Goal: Transaction & Acquisition: Purchase product/service

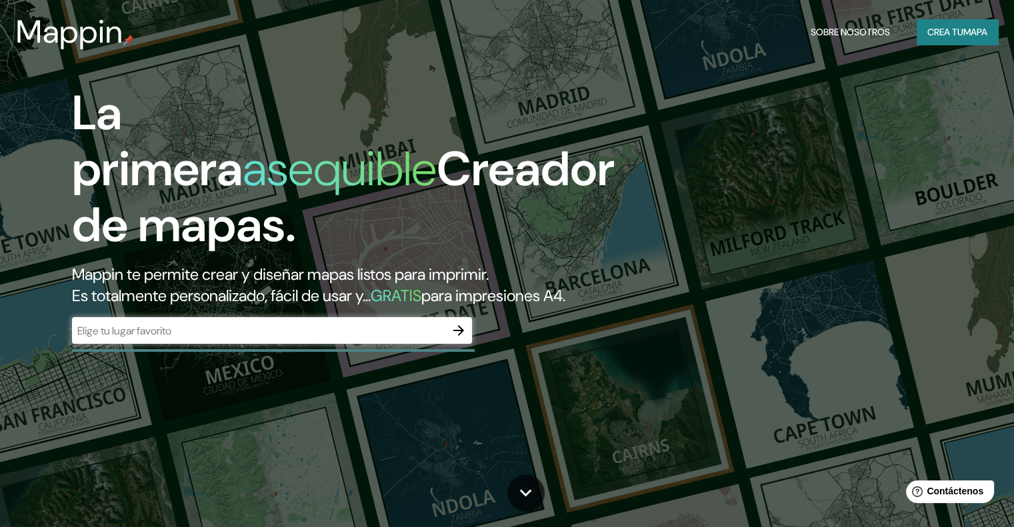
click at [161, 339] on input "text" at bounding box center [258, 330] width 373 height 15
click at [971, 31] on font "mapa" at bounding box center [976, 32] width 24 height 12
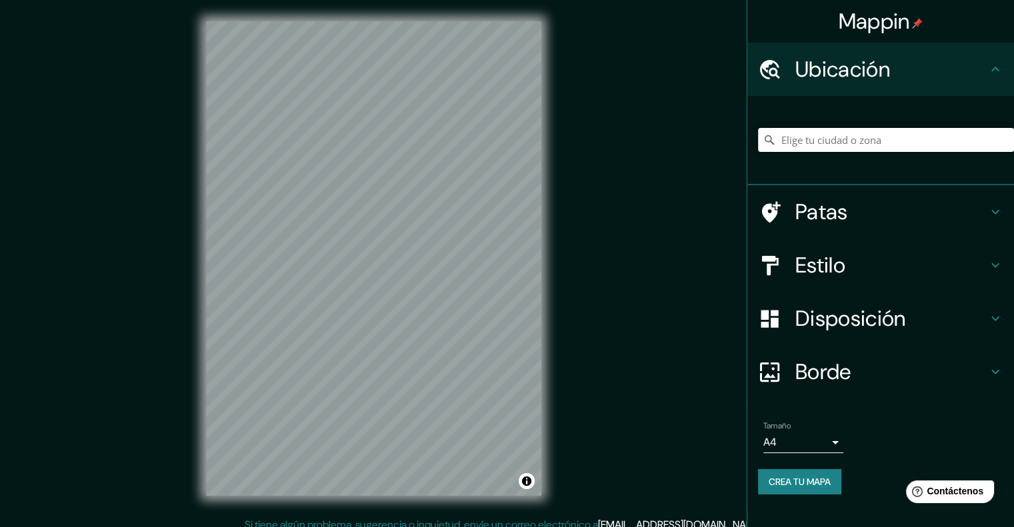
click at [850, 143] on input "Elige tu ciudad o zona" at bounding box center [886, 140] width 256 height 24
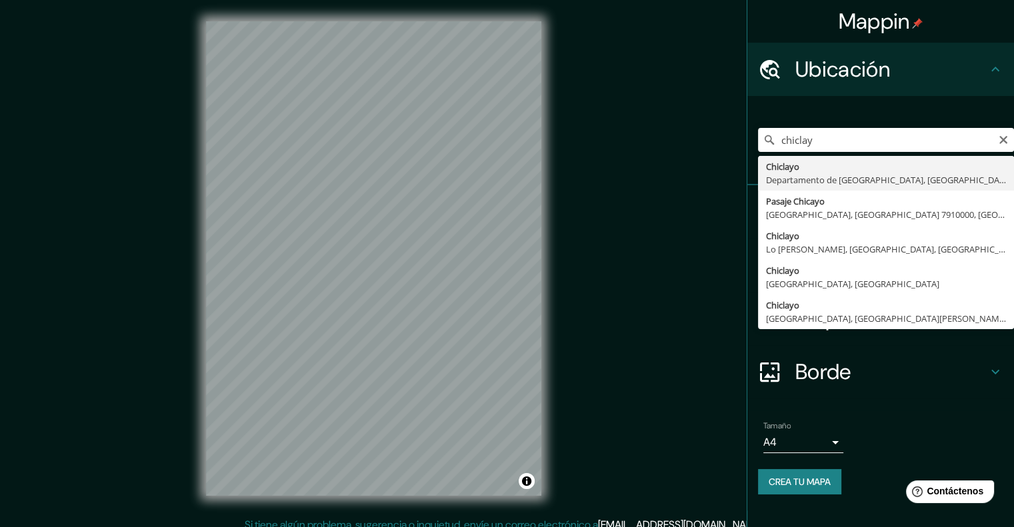
type input "Chiclayo, Departamento de [GEOGRAPHIC_DATA], [GEOGRAPHIC_DATA]"
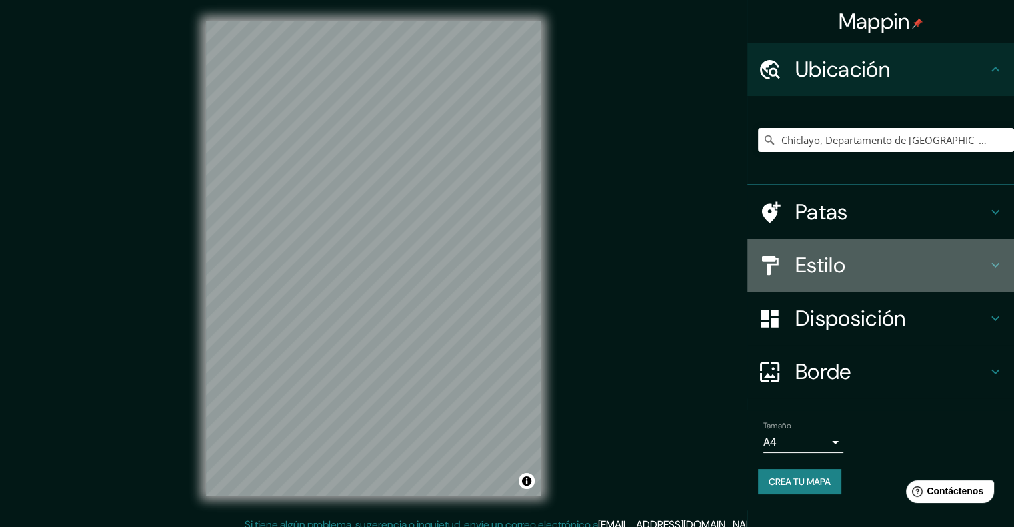
click at [904, 269] on h4 "Estilo" at bounding box center [891, 265] width 192 height 27
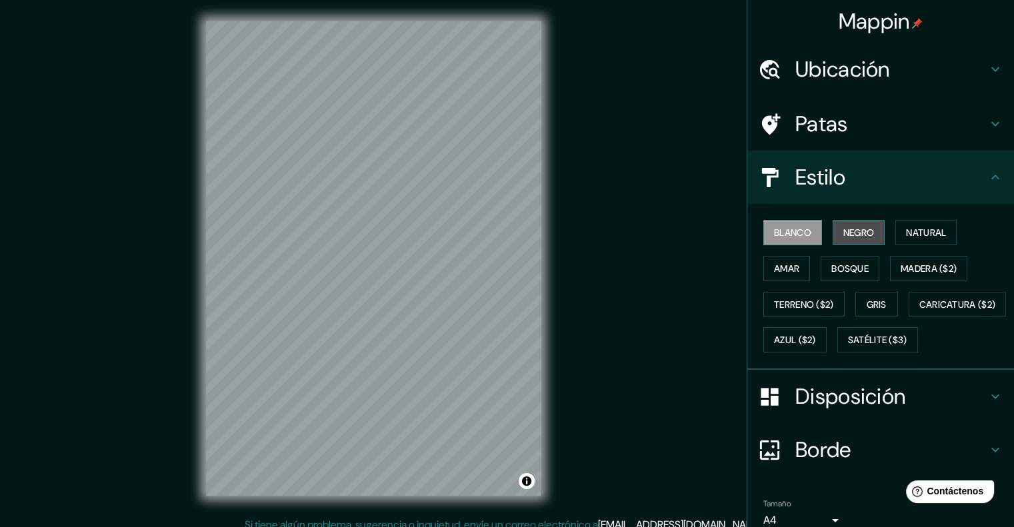
click at [844, 236] on font "Negro" at bounding box center [859, 233] width 31 height 12
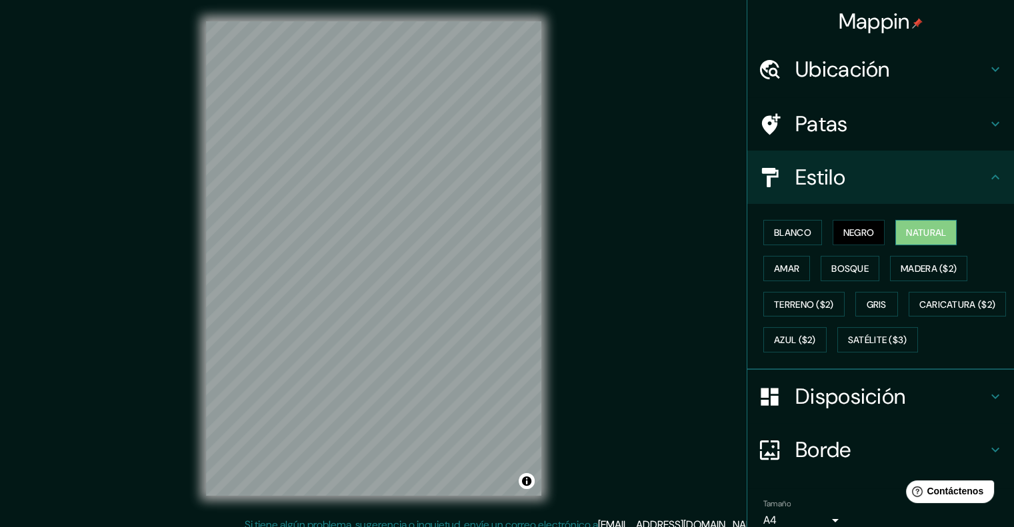
click at [896, 231] on button "Natural" at bounding box center [926, 232] width 61 height 25
click at [778, 267] on font "Amar" at bounding box center [786, 269] width 25 height 12
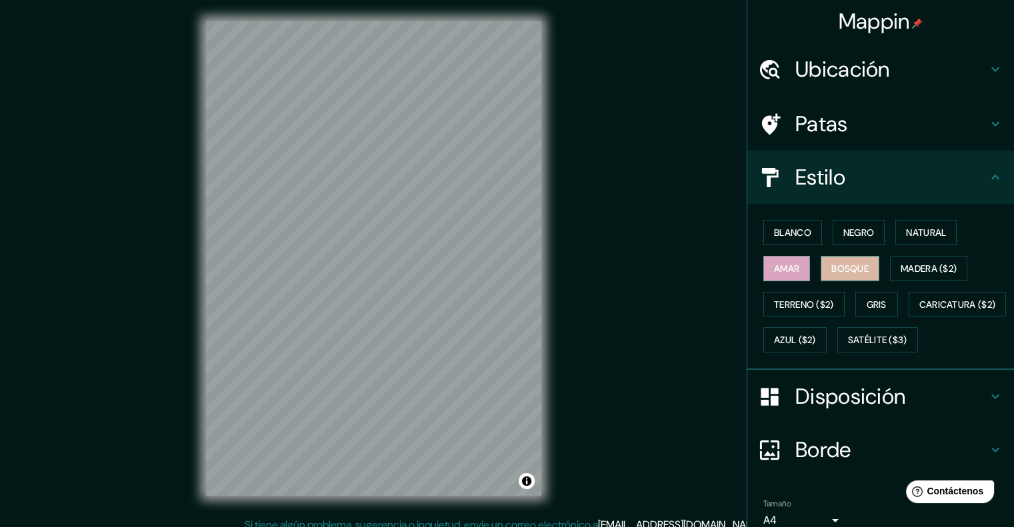
click at [821, 269] on button "Bosque" at bounding box center [850, 268] width 59 height 25
click at [907, 265] on font "Madera ($2)" at bounding box center [929, 269] width 56 height 12
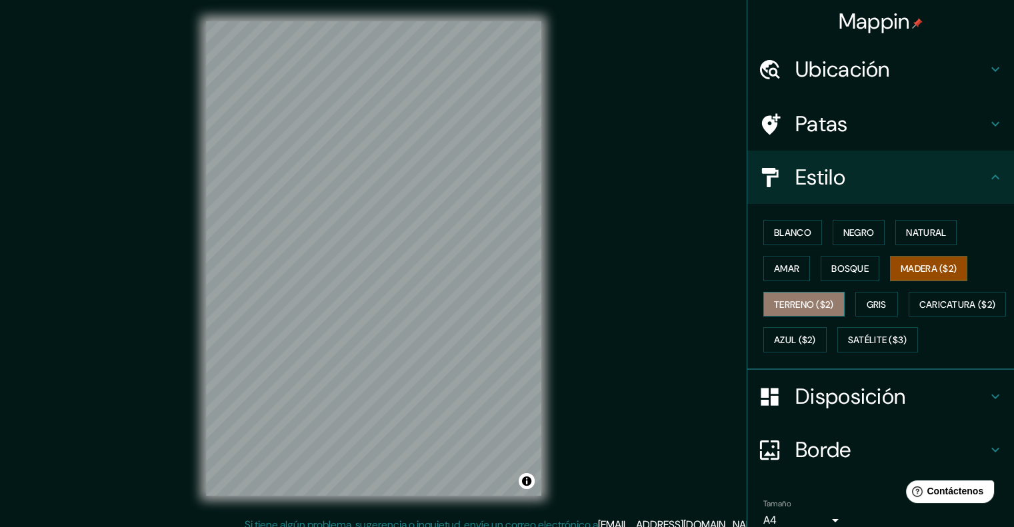
click at [802, 299] on font "Terreno ($2)" at bounding box center [804, 305] width 60 height 12
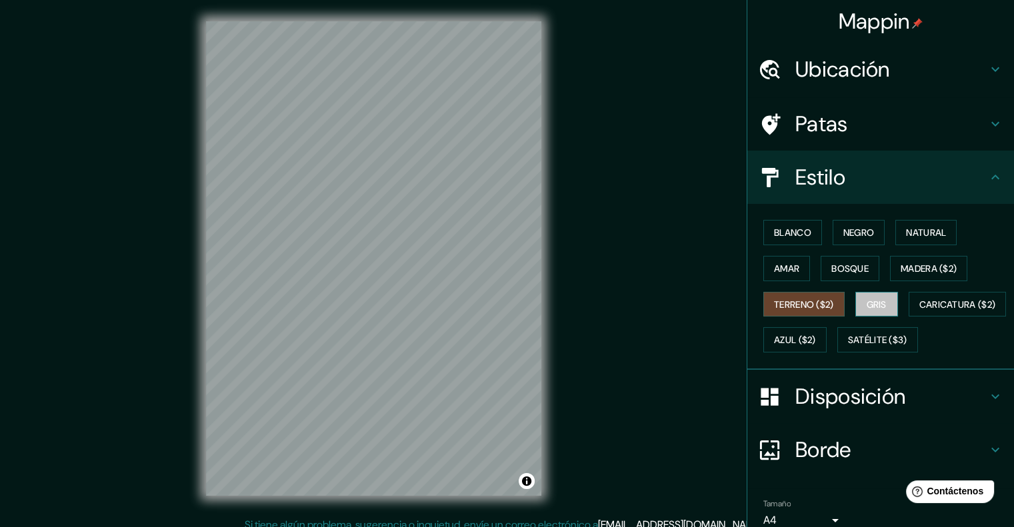
click at [868, 299] on font "Gris" at bounding box center [877, 305] width 20 height 12
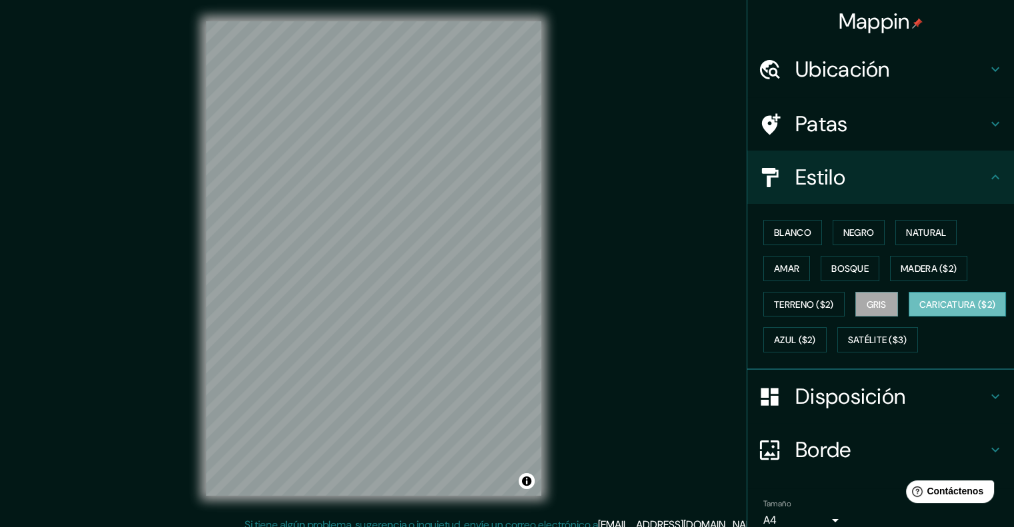
click at [920, 311] on font "Caricatura ($2)" at bounding box center [958, 305] width 77 height 12
click at [816, 335] on font "Azul ($2)" at bounding box center [795, 341] width 42 height 12
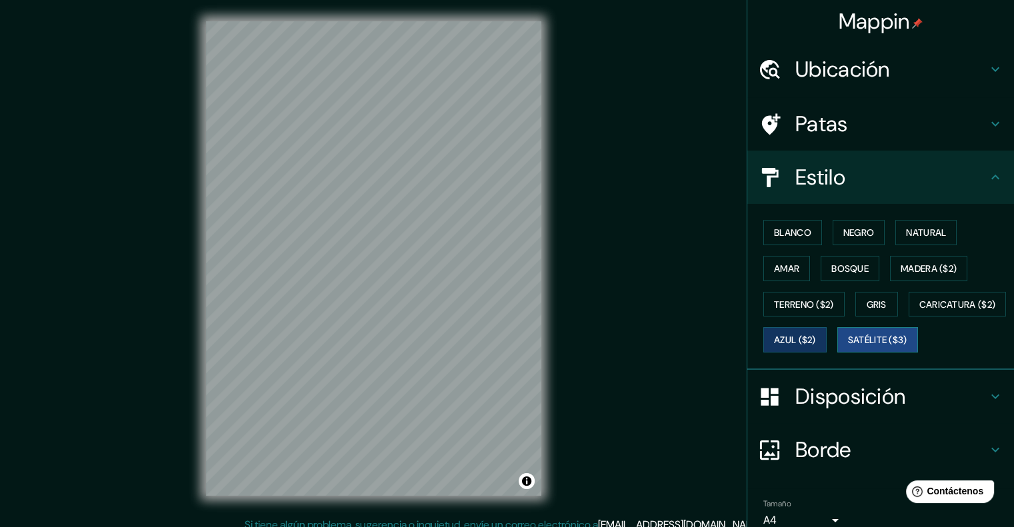
click at [848, 349] on font "Satélite ($3)" at bounding box center [877, 339] width 59 height 17
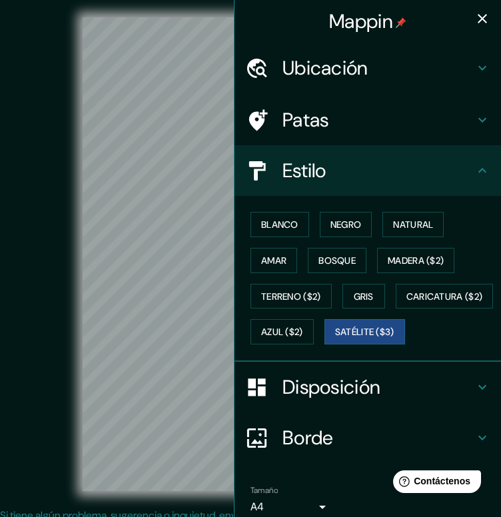
click at [49, 207] on div "© Mapbox © OpenStreetMap Improve this map © Maxar" at bounding box center [250, 253] width 451 height 465
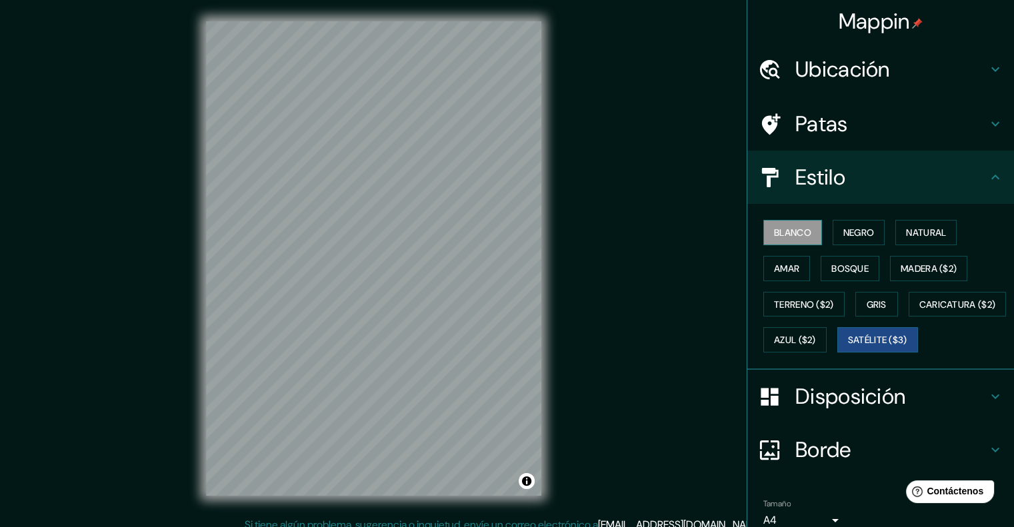
click at [801, 229] on font "Blanco" at bounding box center [792, 233] width 37 height 12
click at [816, 341] on font "Azul ($2)" at bounding box center [795, 341] width 42 height 12
click at [790, 233] on font "Blanco" at bounding box center [792, 233] width 37 height 12
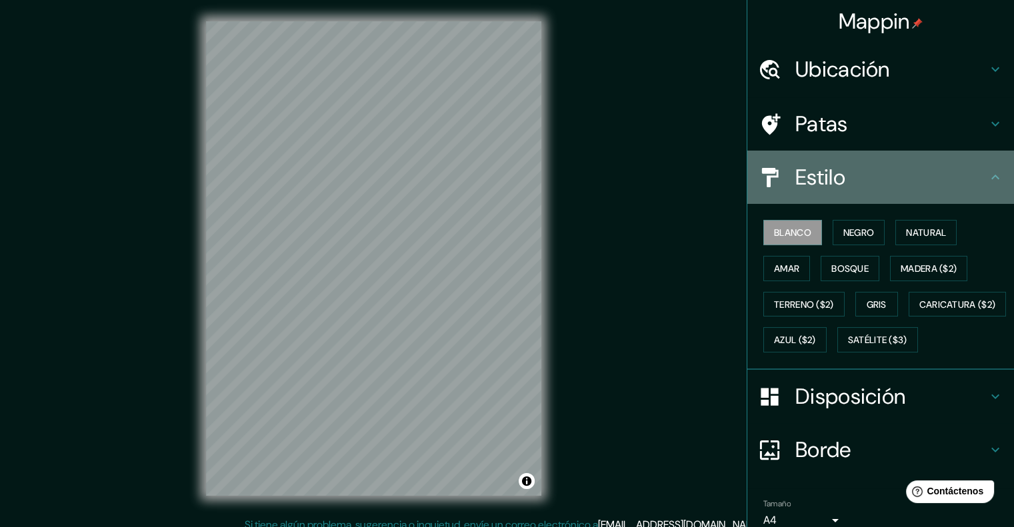
click at [988, 175] on icon at bounding box center [996, 177] width 16 height 16
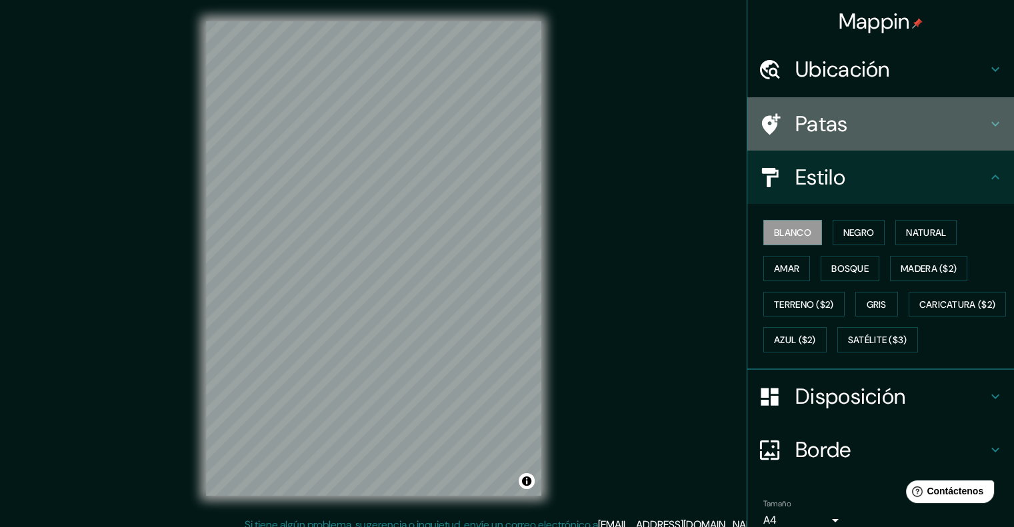
click at [992, 125] on icon at bounding box center [996, 124] width 8 height 5
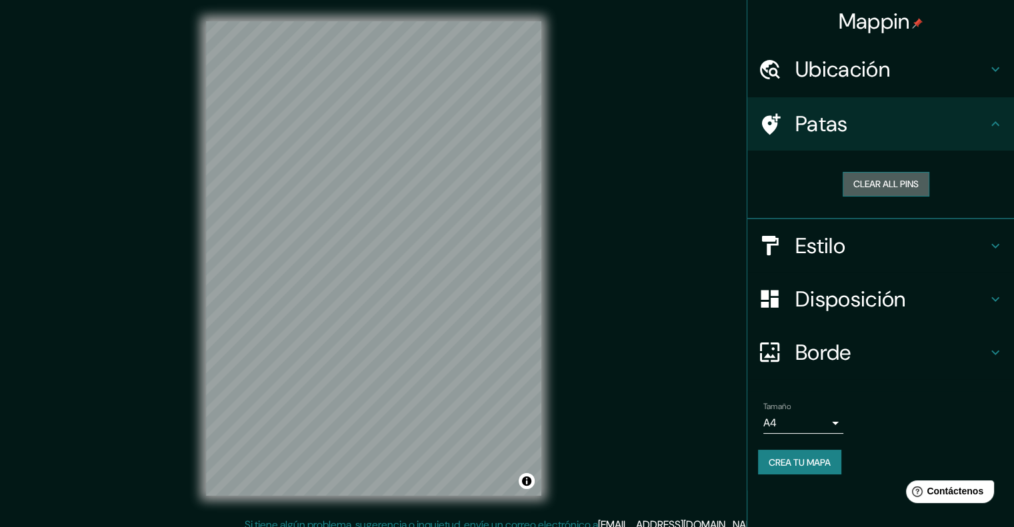
click at [916, 178] on button "Clear all pins" at bounding box center [886, 184] width 87 height 25
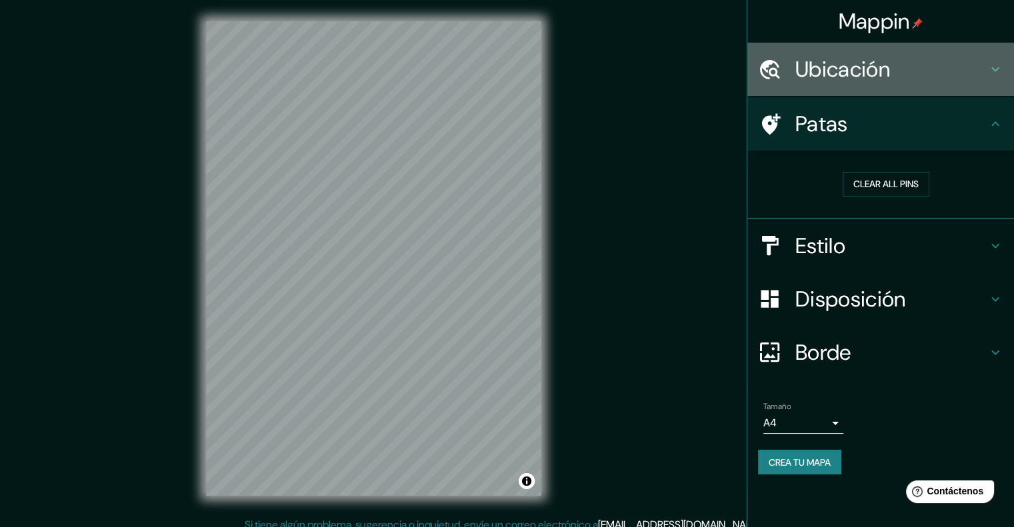
click at [989, 74] on icon at bounding box center [996, 69] width 16 height 16
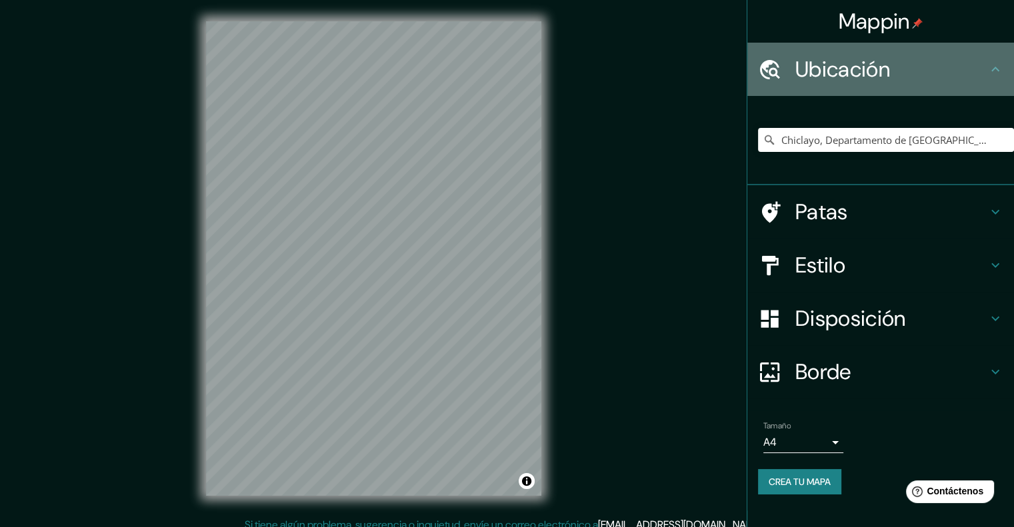
click at [989, 74] on icon at bounding box center [996, 69] width 16 height 16
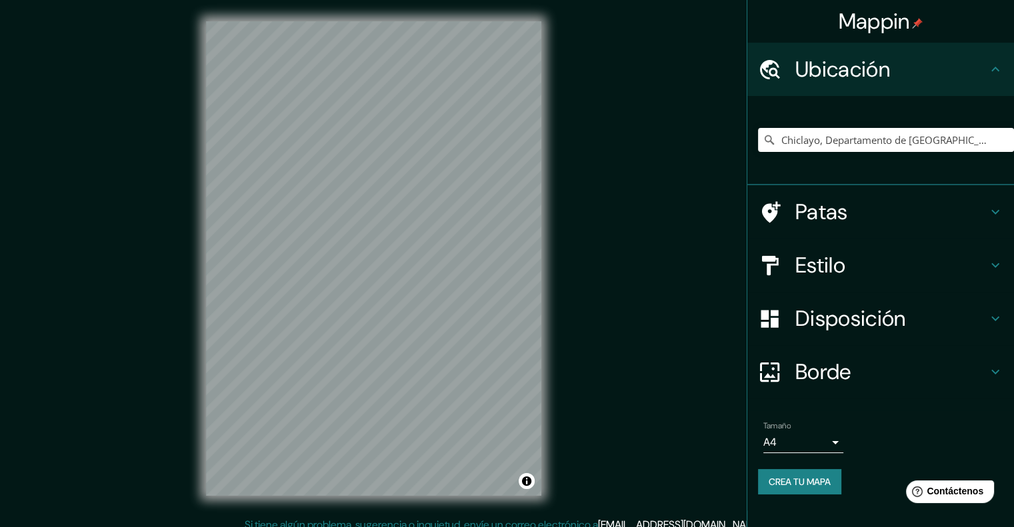
click at [990, 367] on icon at bounding box center [996, 372] width 16 height 16
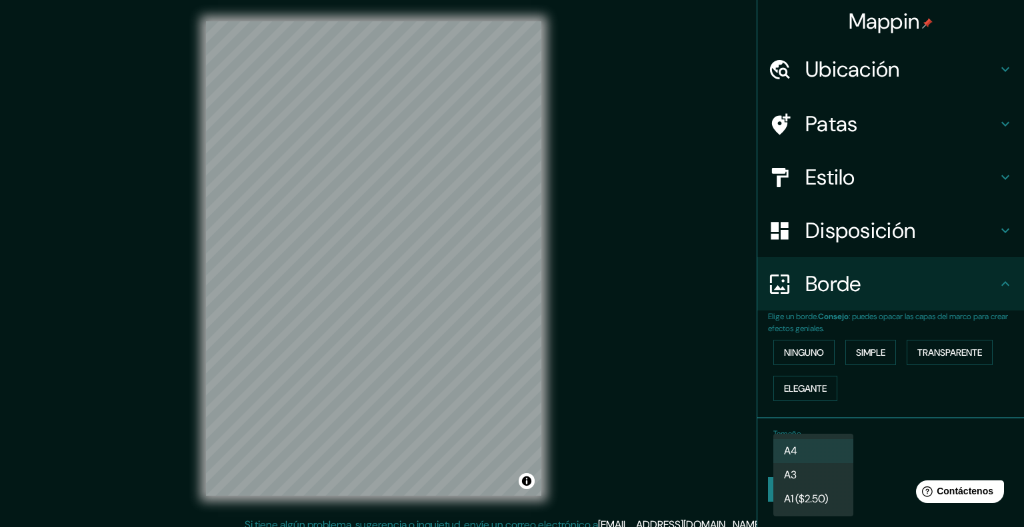
click at [827, 444] on body "Mappin Ubicación Chiclayo, Departamento de Lambayeque, Perú Patas Estilo Dispos…" at bounding box center [512, 263] width 1024 height 527
click at [902, 438] on div at bounding box center [512, 263] width 1024 height 527
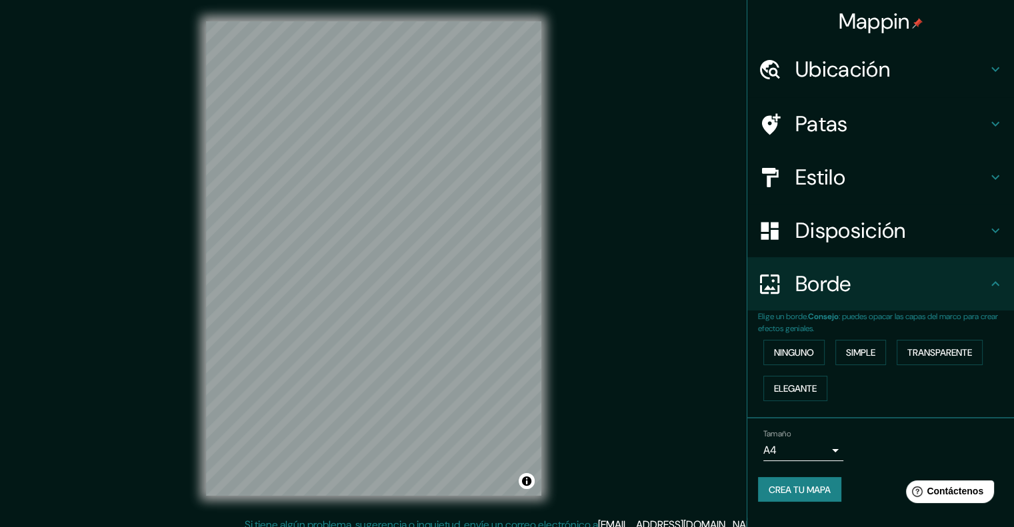
click at [789, 489] on font "Crea tu mapa" at bounding box center [800, 490] width 62 height 12
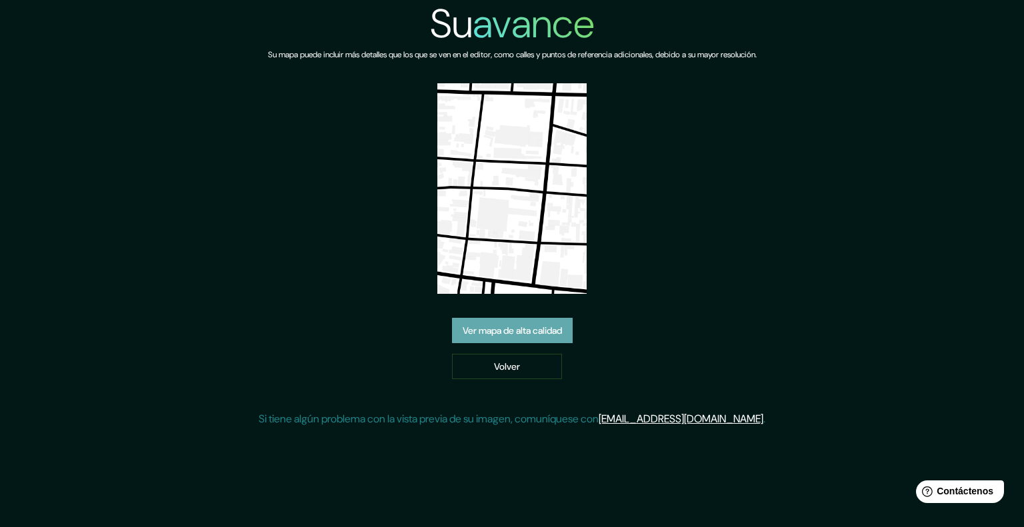
click at [544, 336] on font "Ver mapa de alta calidad" at bounding box center [512, 331] width 99 height 12
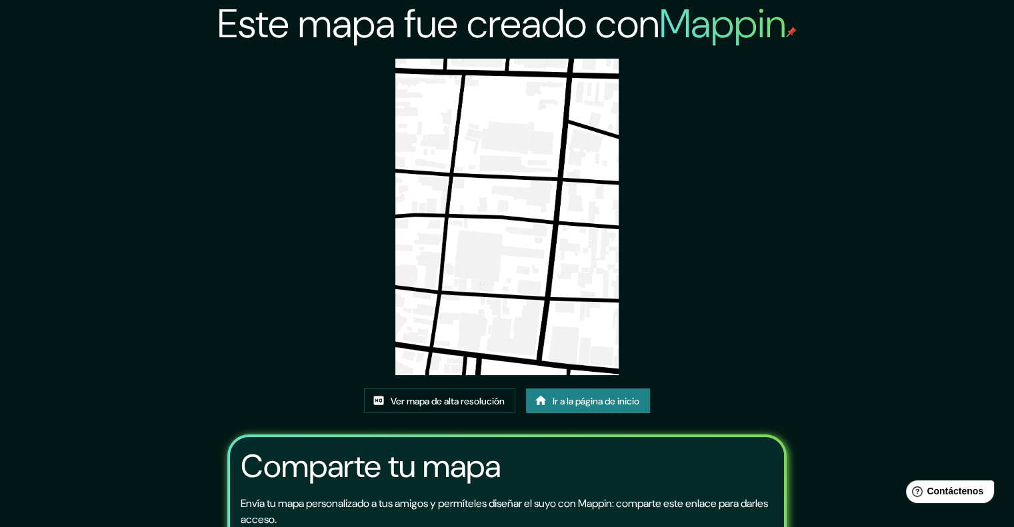
click at [791, 179] on div "Este mapa fue creado con Mappin Ver mapa de alta resolución Ir a la página de i…" at bounding box center [507, 325] width 592 height 651
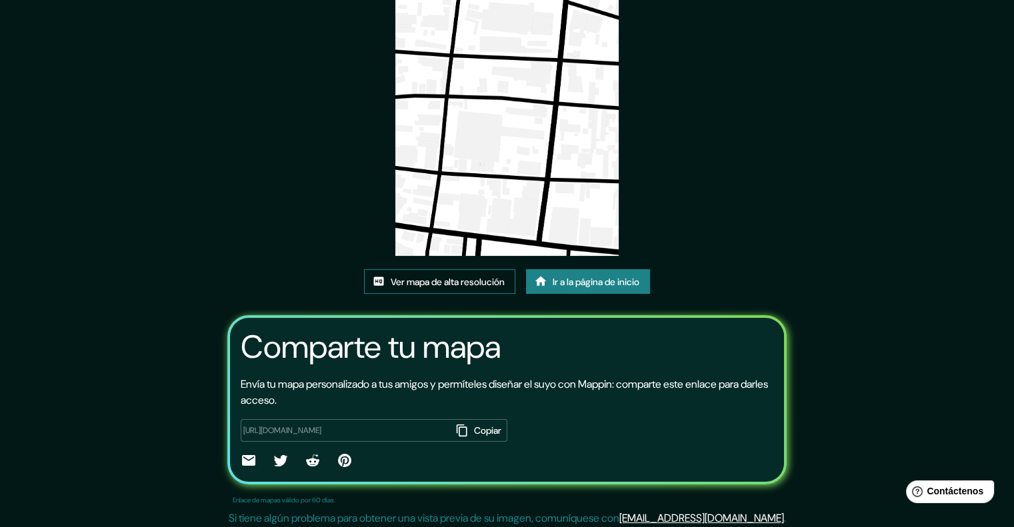
scroll to position [123, 0]
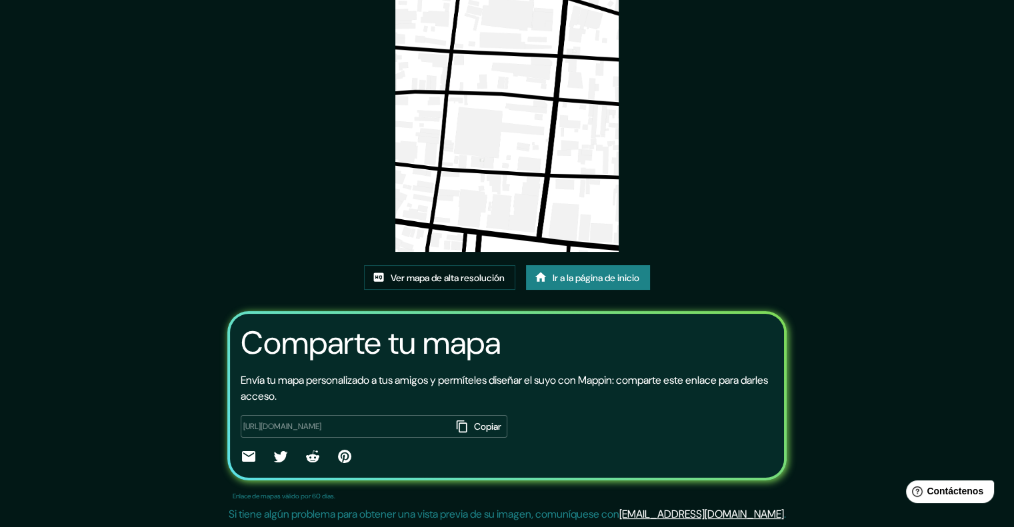
click at [456, 429] on icon "button" at bounding box center [461, 427] width 11 height 12
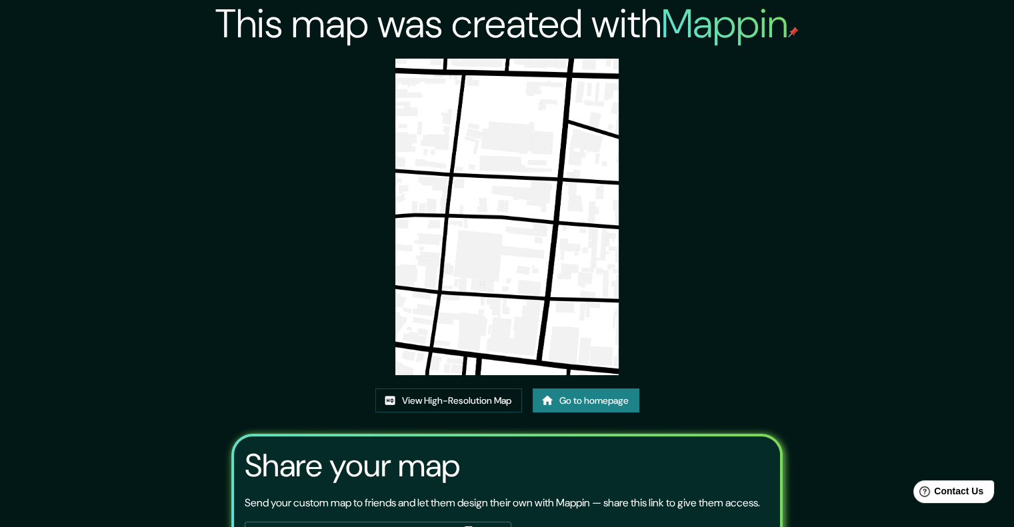
click at [631, 403] on link "Go to homepage" at bounding box center [586, 401] width 107 height 25
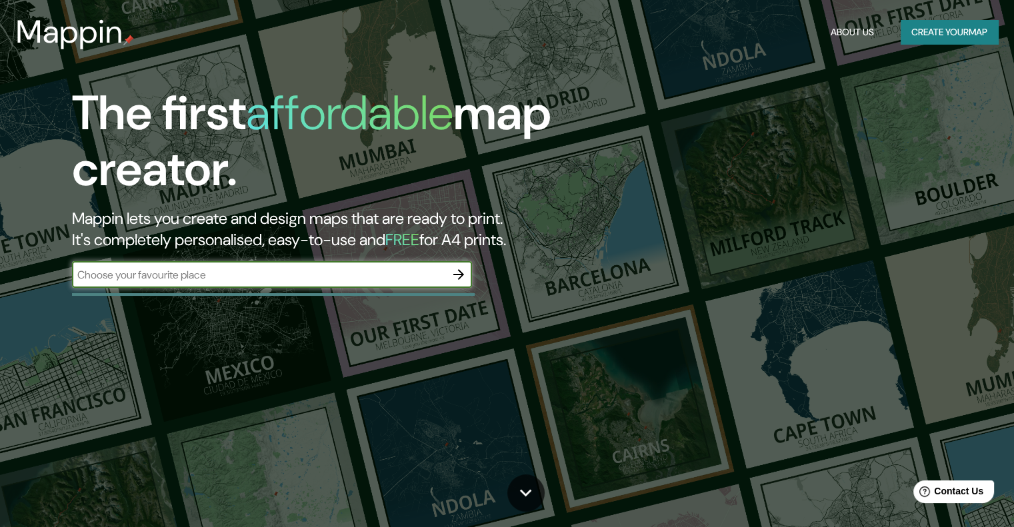
click at [448, 279] on button "button" at bounding box center [458, 274] width 27 height 27
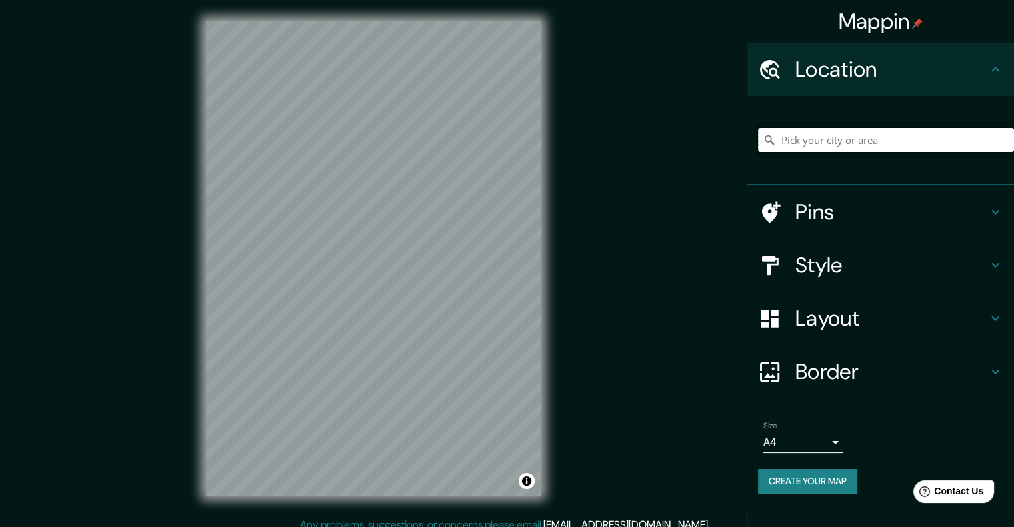
click at [846, 144] on input "Pick your city or area" at bounding box center [886, 140] width 256 height 24
type input "Chiclayo, Departamento de [GEOGRAPHIC_DATA], [GEOGRAPHIC_DATA]"
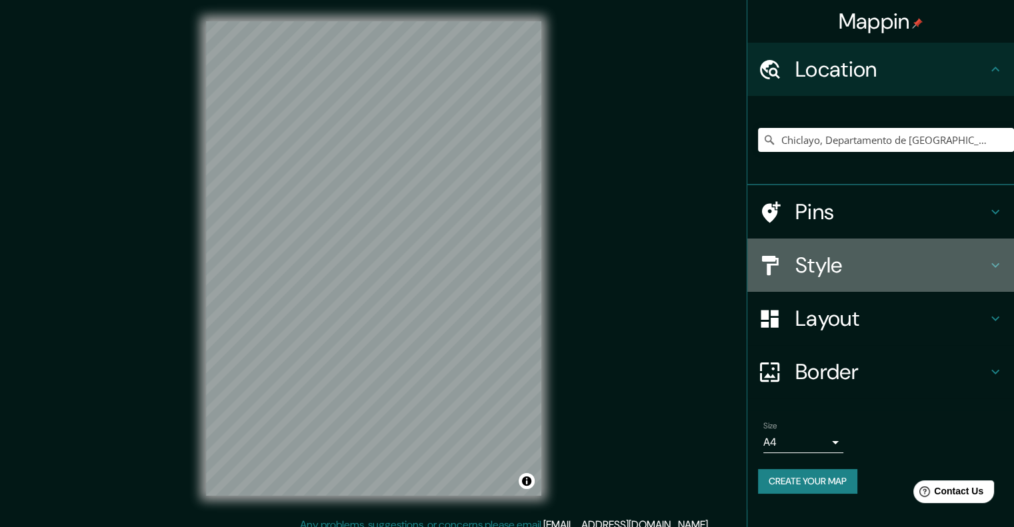
click at [876, 275] on h4 "Style" at bounding box center [891, 265] width 192 height 27
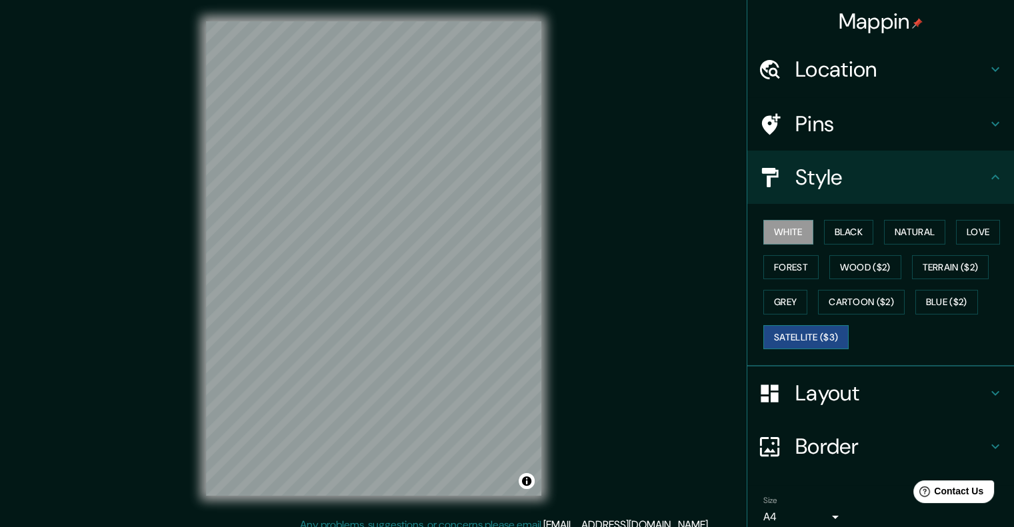
click at [821, 330] on button "Satellite ($3)" at bounding box center [805, 337] width 85 height 25
click at [931, 297] on button "Blue ($2)" at bounding box center [947, 302] width 63 height 25
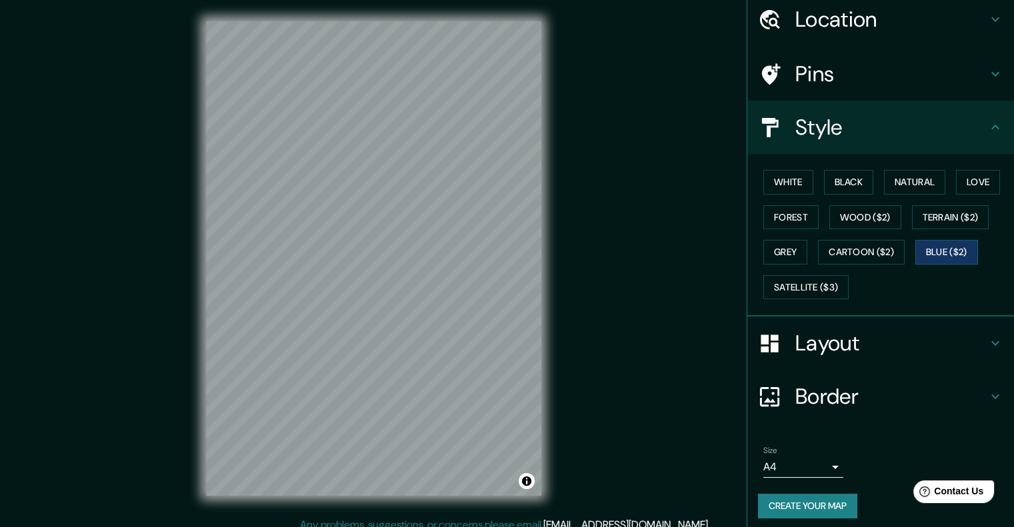
scroll to position [55, 0]
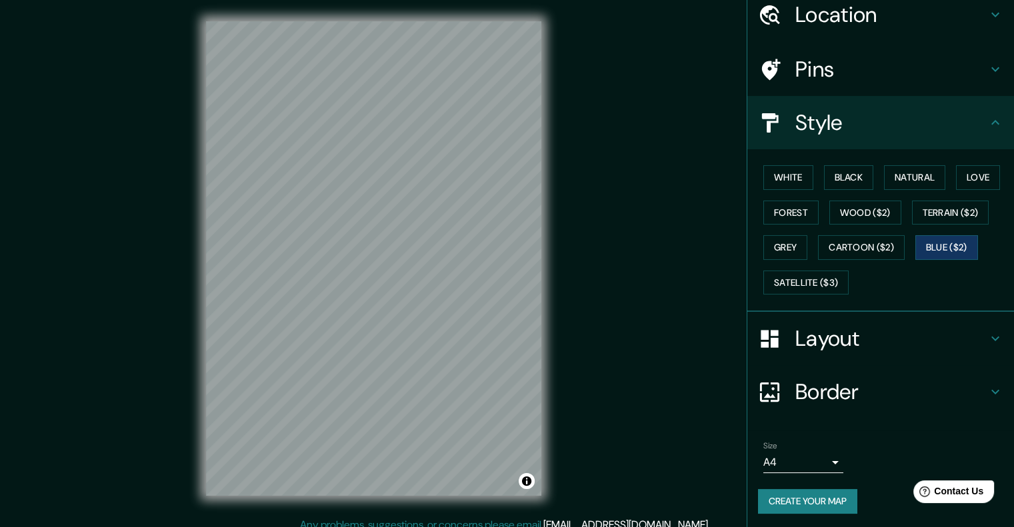
click at [824, 499] on button "Create your map" at bounding box center [807, 501] width 99 height 25
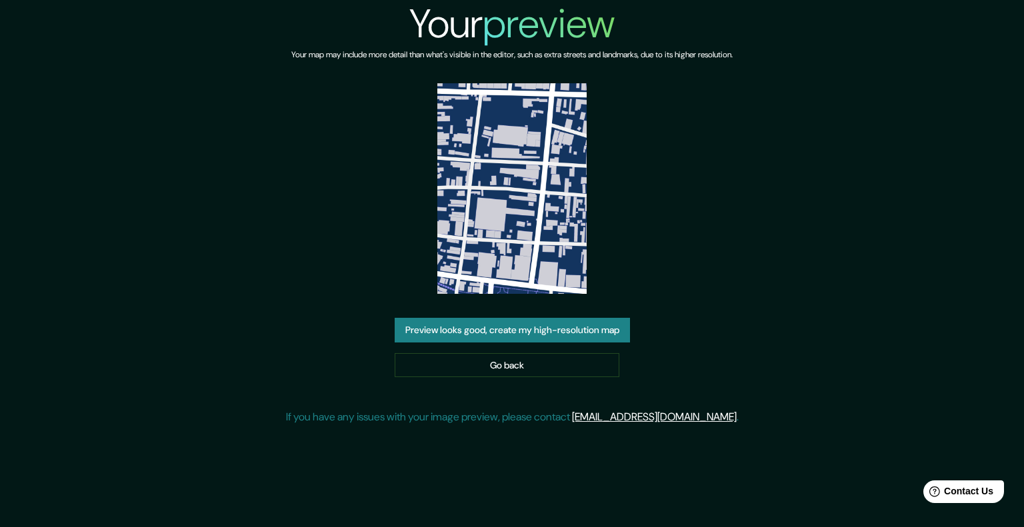
click at [544, 329] on button "Preview looks good, create my high-resolution map" at bounding box center [512, 330] width 235 height 25
